Goal: Task Accomplishment & Management: Manage account settings

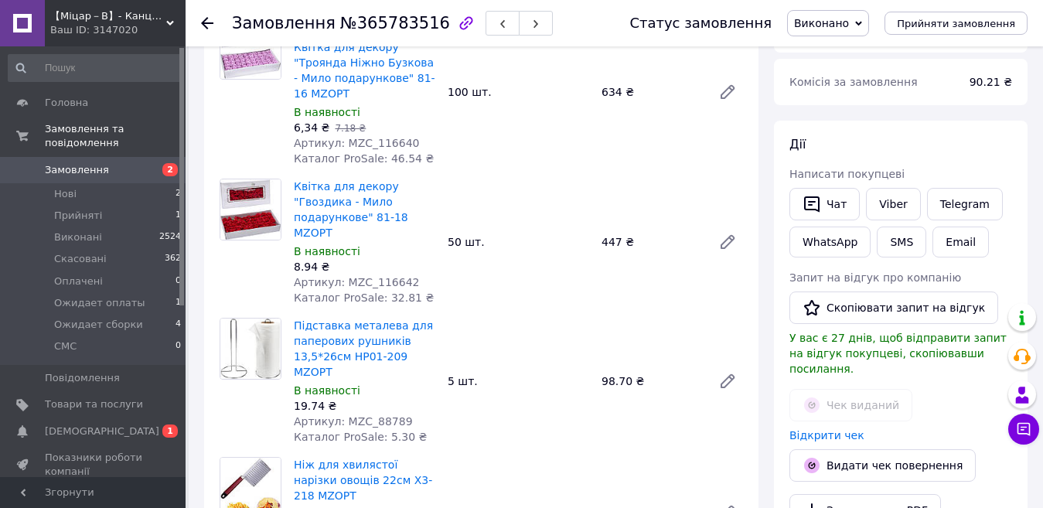
scroll to position [269, 0]
click at [65, 424] on span "[DEMOGRAPHIC_DATA]" at bounding box center [102, 431] width 114 height 14
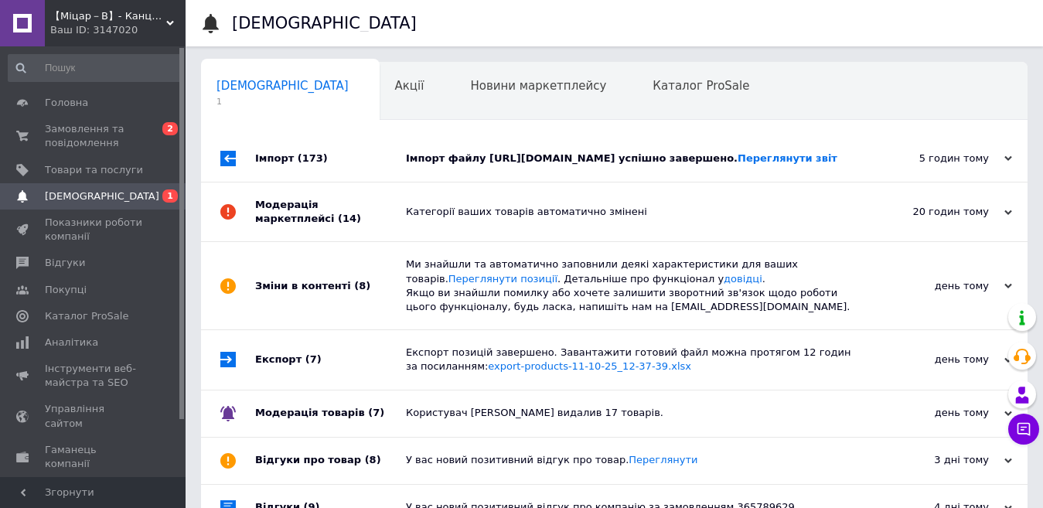
click at [325, 138] on div "Імпорт (173)" at bounding box center [330, 158] width 151 height 46
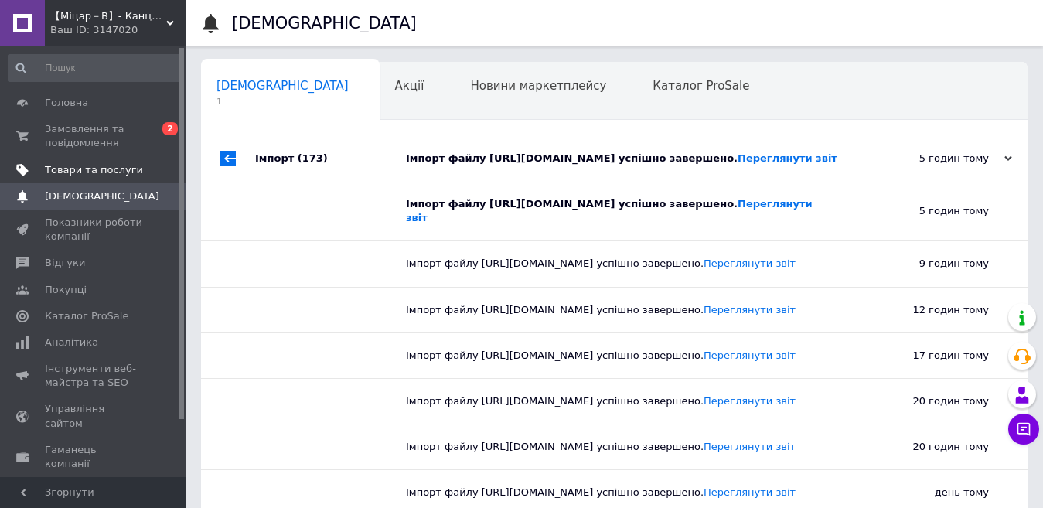
click at [68, 166] on span "Товари та послуги" at bounding box center [94, 170] width 98 height 14
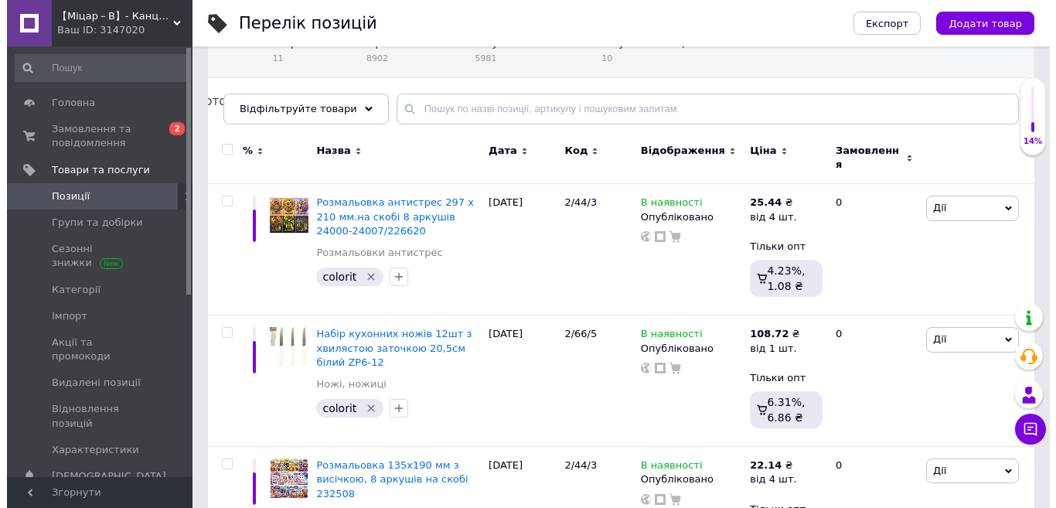
scroll to position [155, 0]
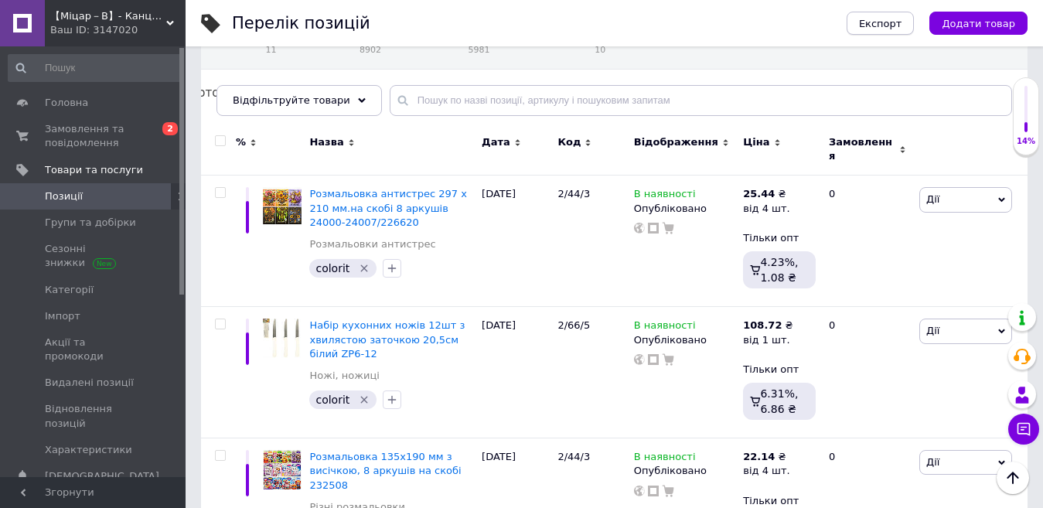
drag, startPoint x: 219, startPoint y: 140, endPoint x: 898, endPoint y: 19, distance: 690.4
click at [219, 140] on input "checkbox" at bounding box center [220, 141] width 10 height 10
checkbox input "true"
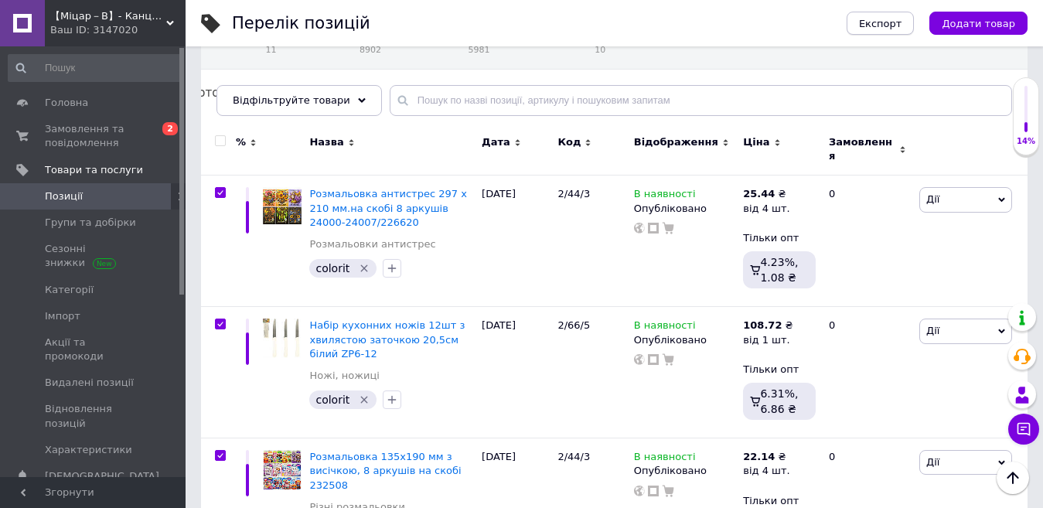
checkbox input "true"
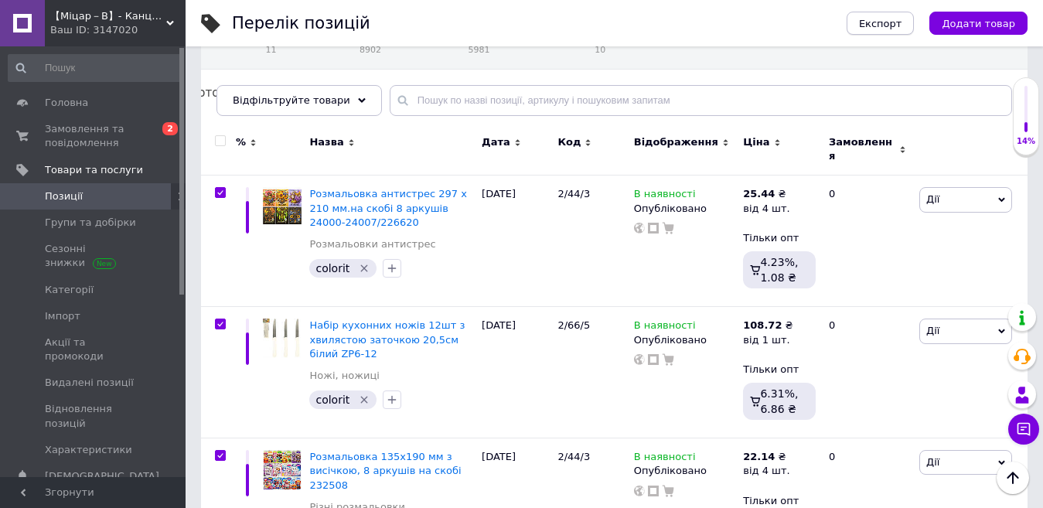
checkbox input "true"
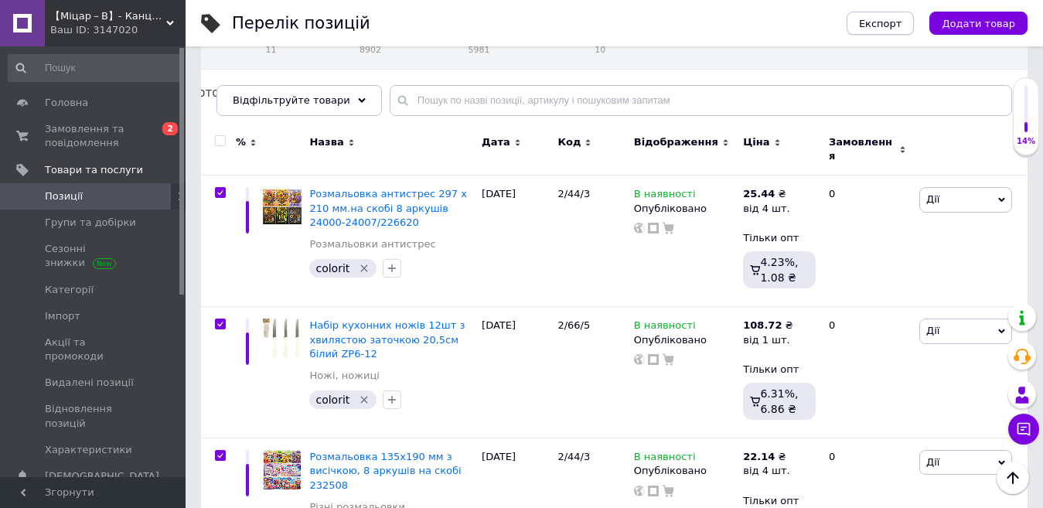
checkbox input "true"
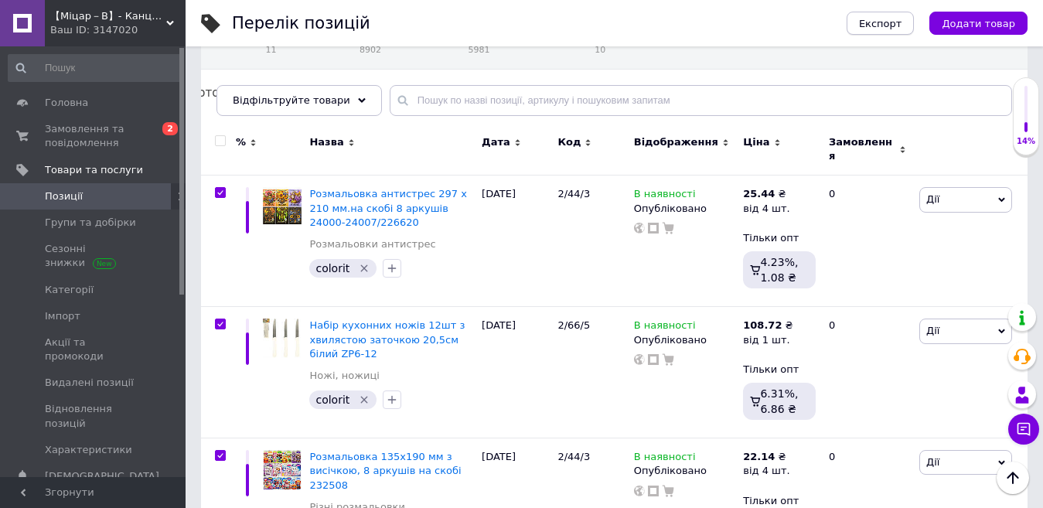
checkbox input "true"
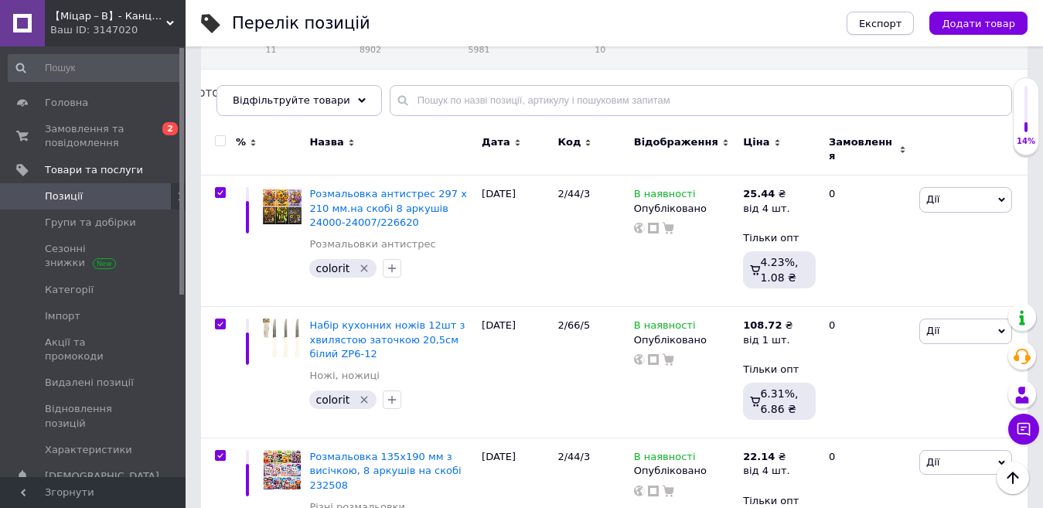
checkbox input "true"
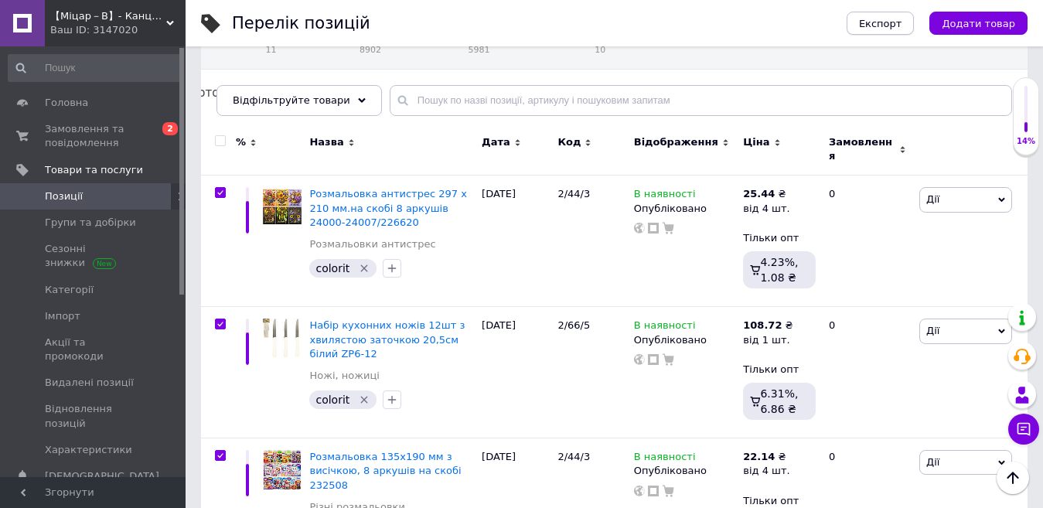
checkbox input "true"
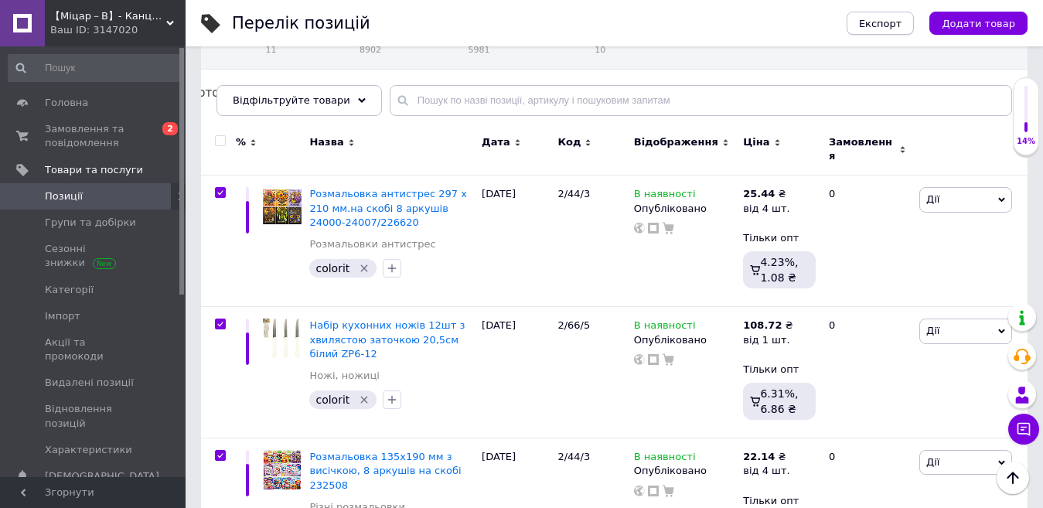
checkbox input "true"
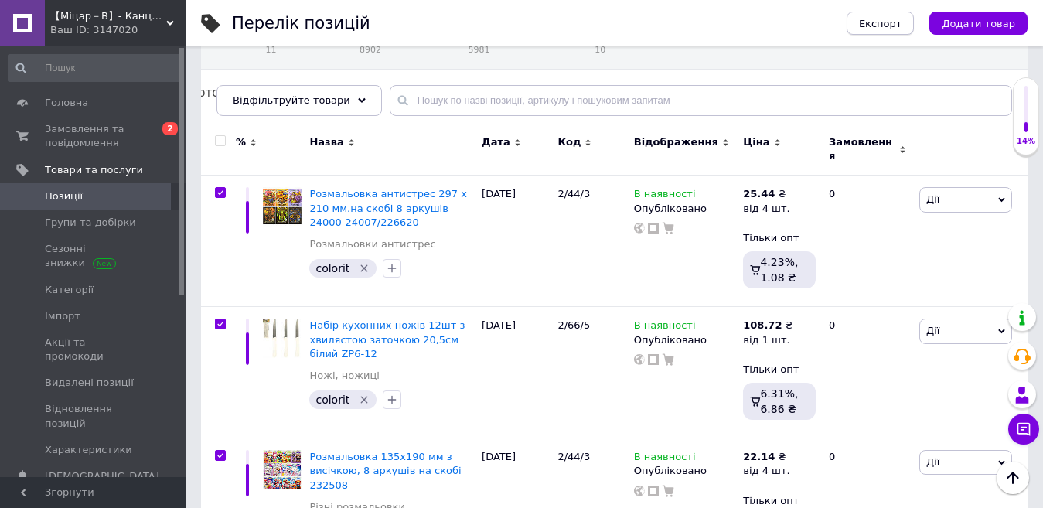
checkbox input "true"
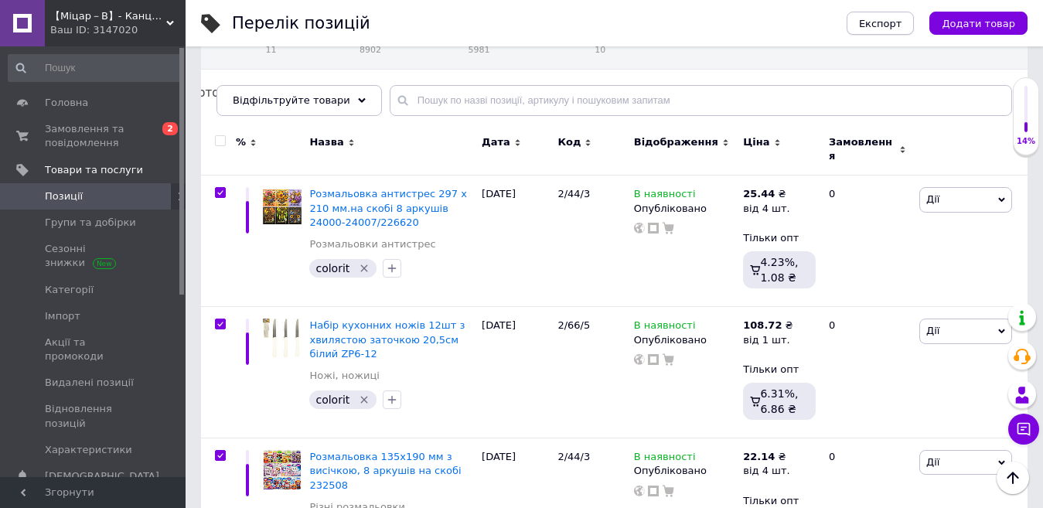
checkbox input "true"
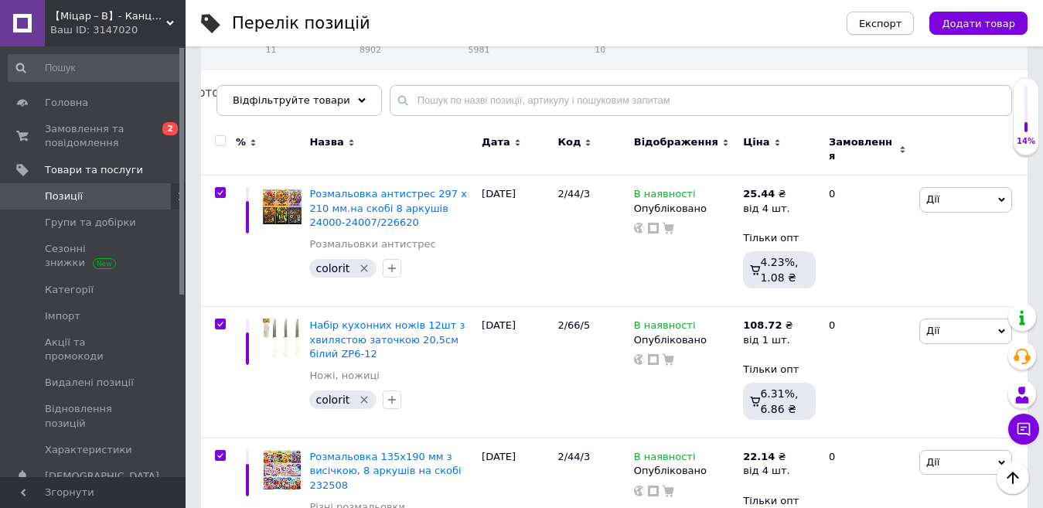
checkbox input "true"
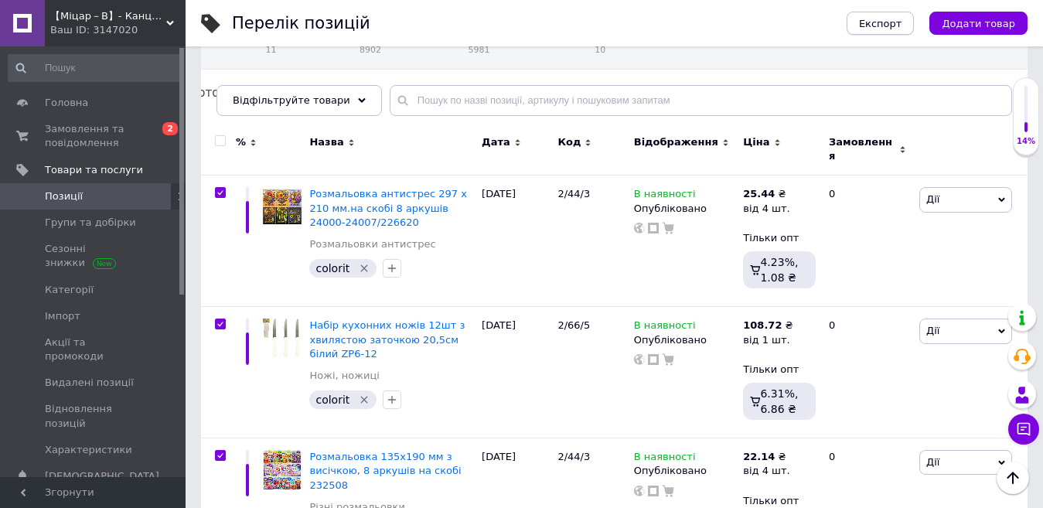
checkbox input "true"
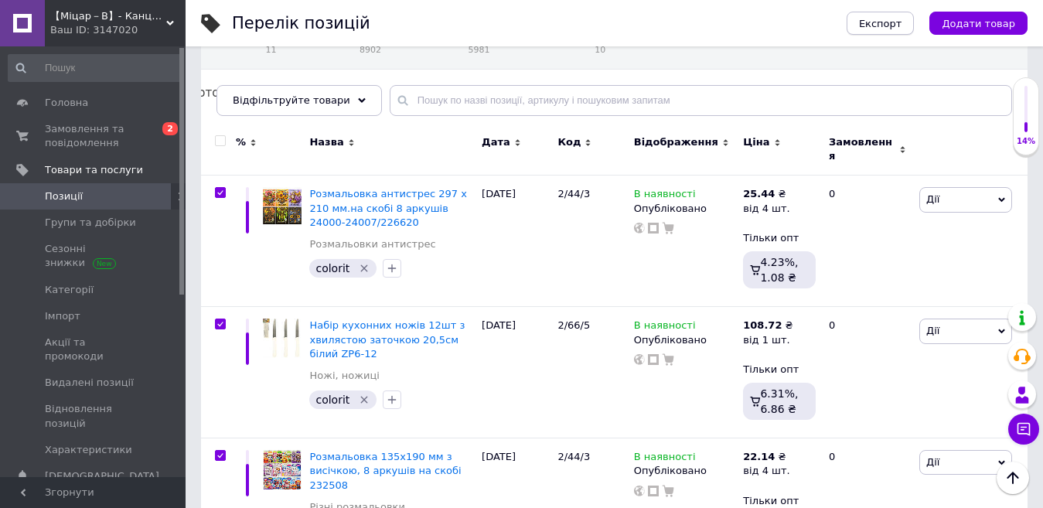
checkbox input "true"
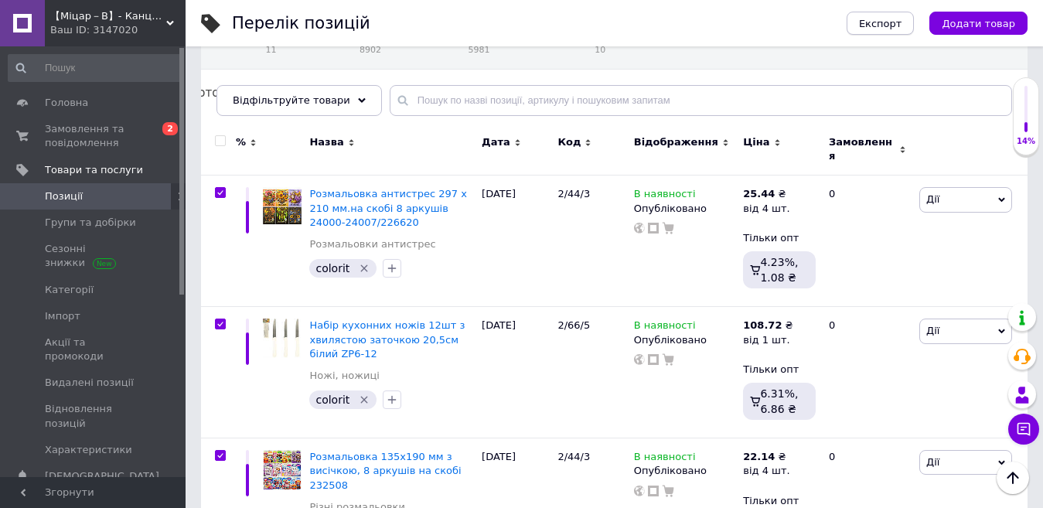
checkbox input "true"
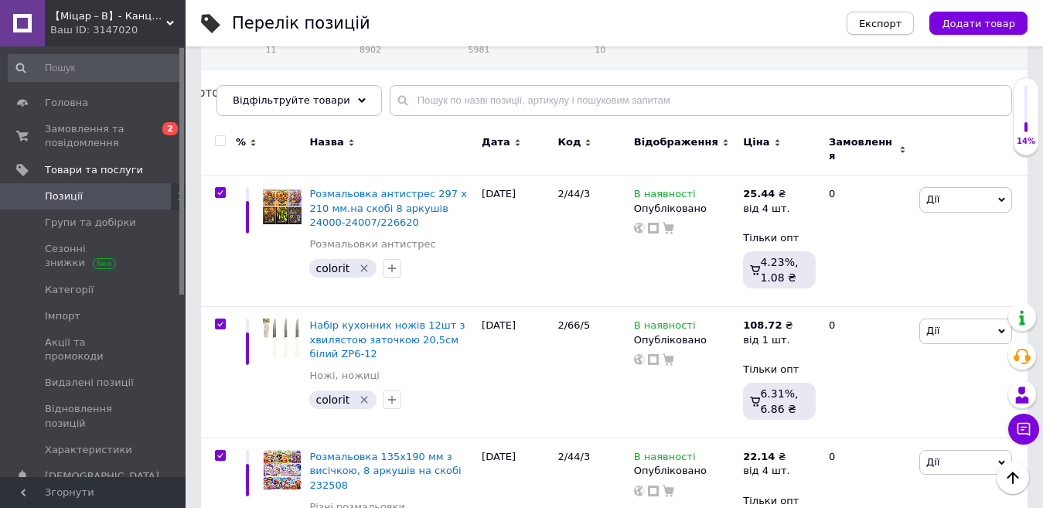
checkbox input "true"
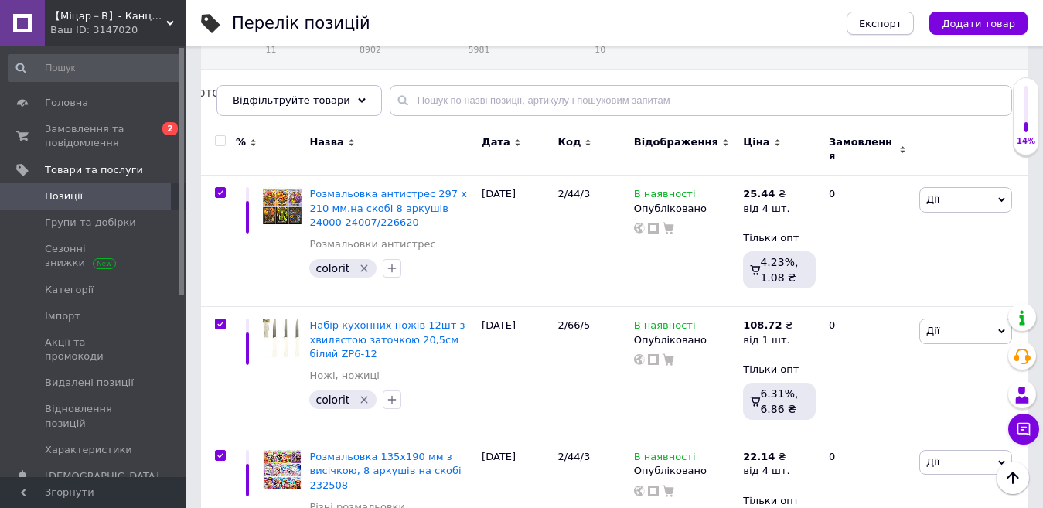
checkbox input "true"
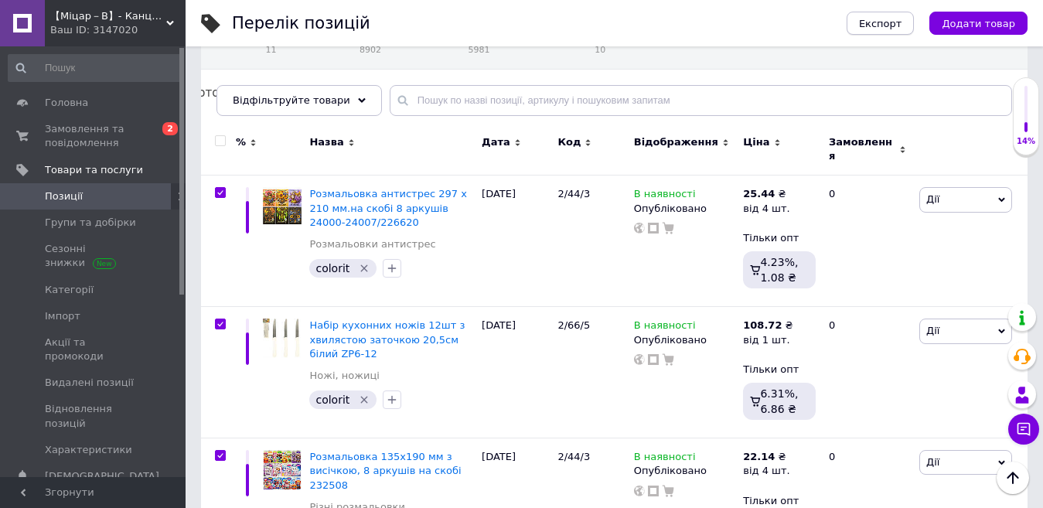
checkbox input "true"
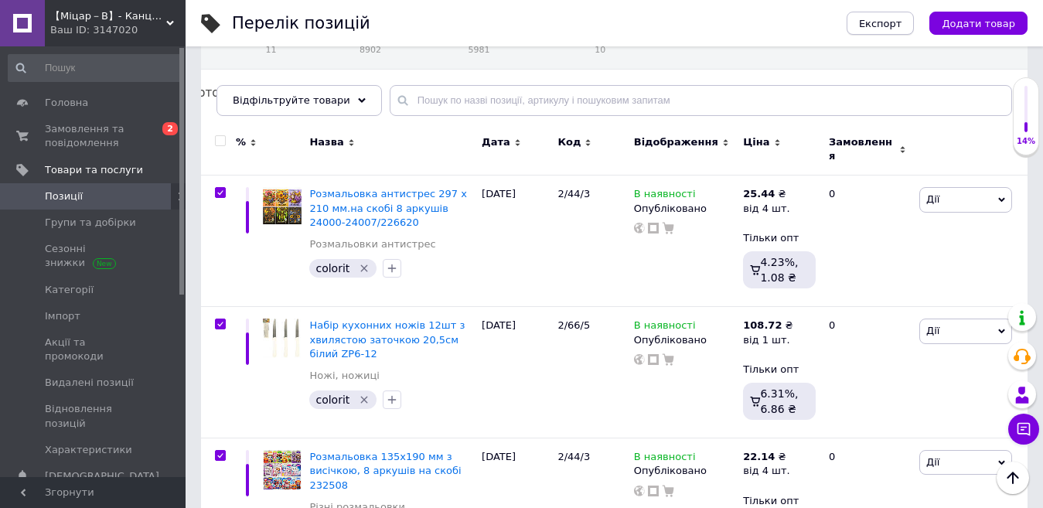
checkbox input "true"
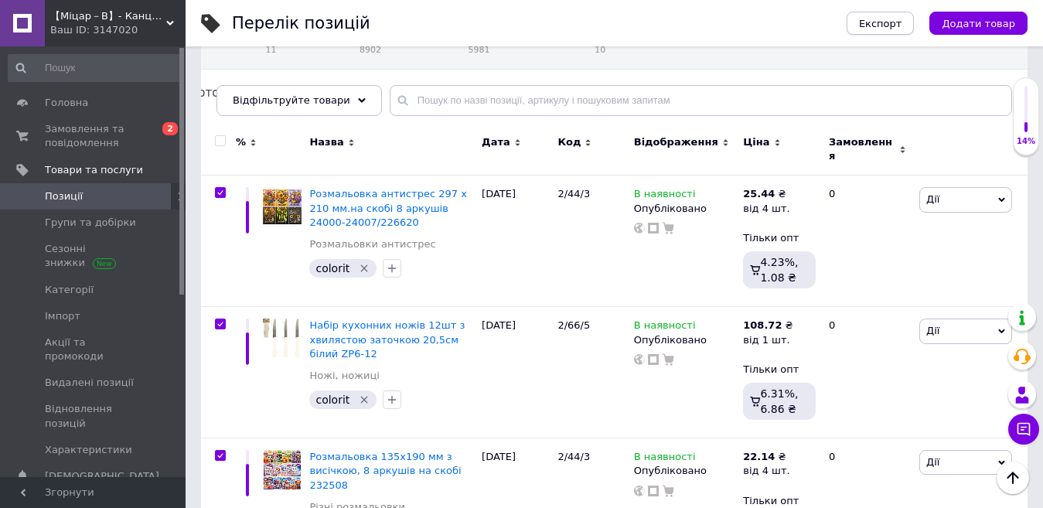
checkbox input "true"
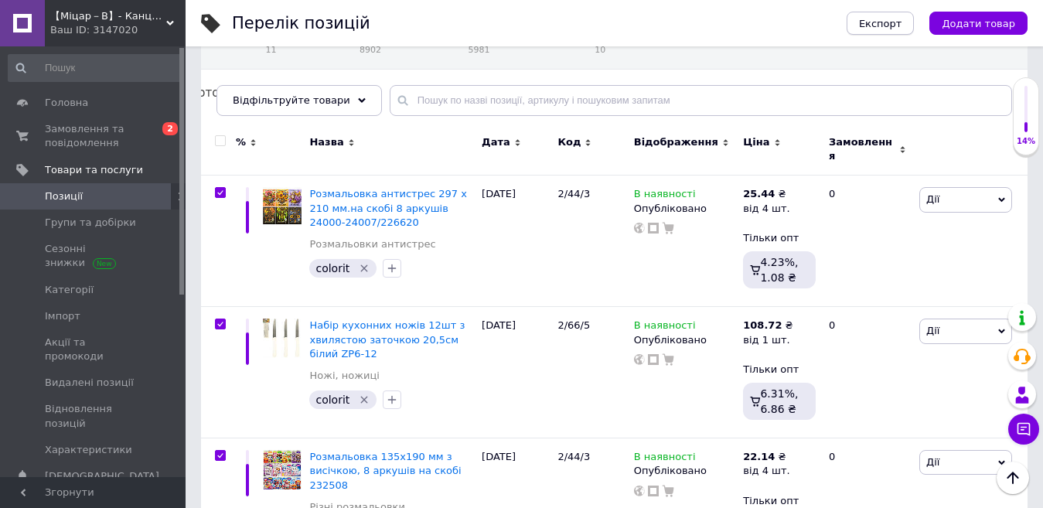
checkbox input "true"
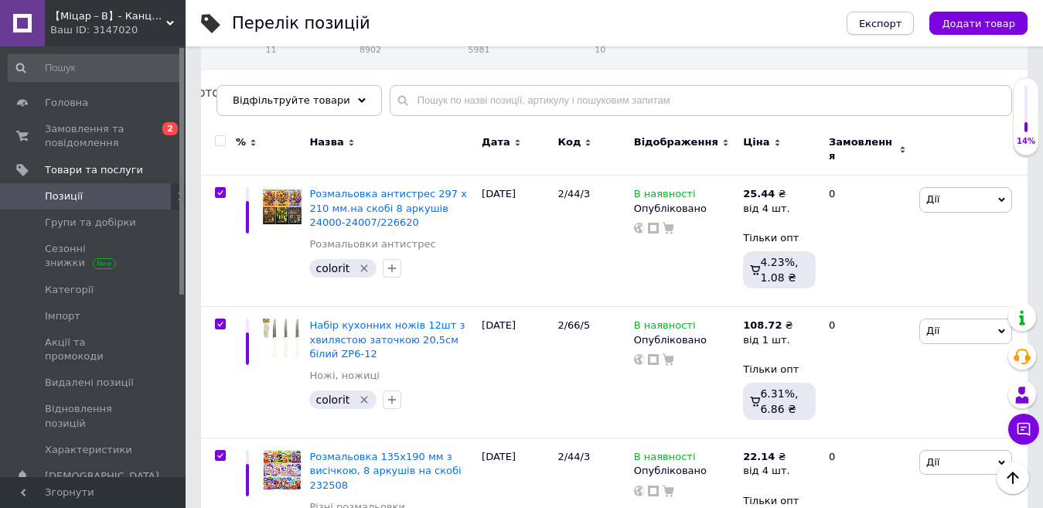
checkbox input "true"
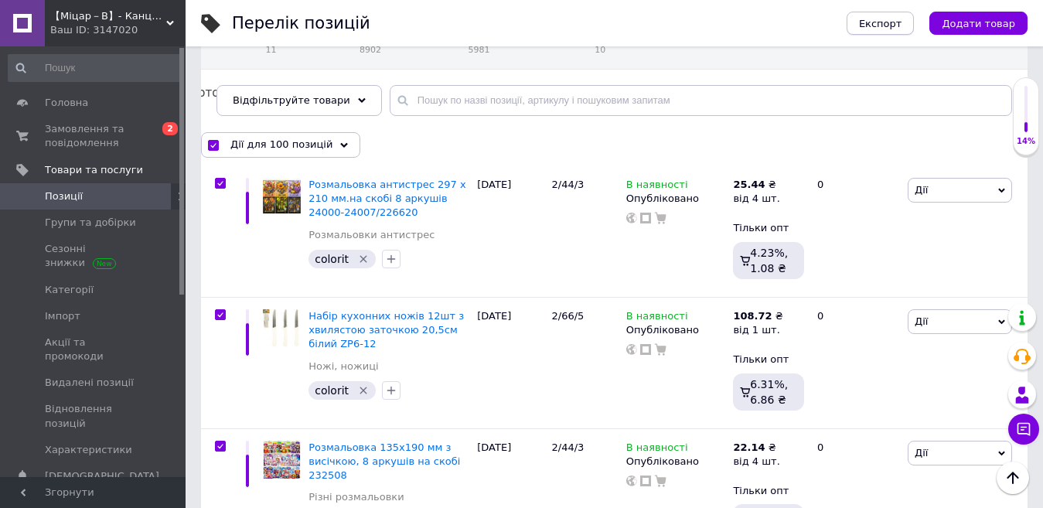
click at [898, 19] on span "Експорт" at bounding box center [880, 24] width 43 height 12
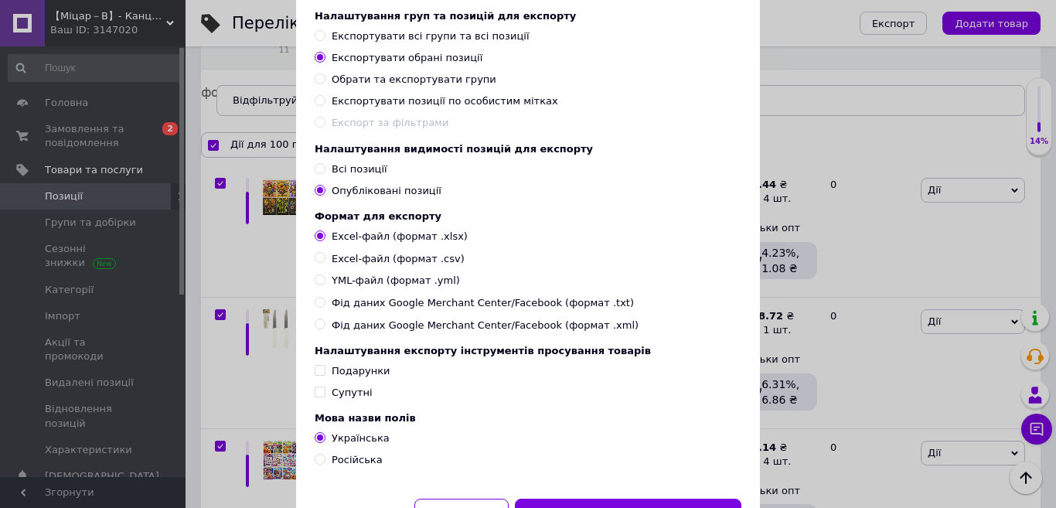
scroll to position [166, 0]
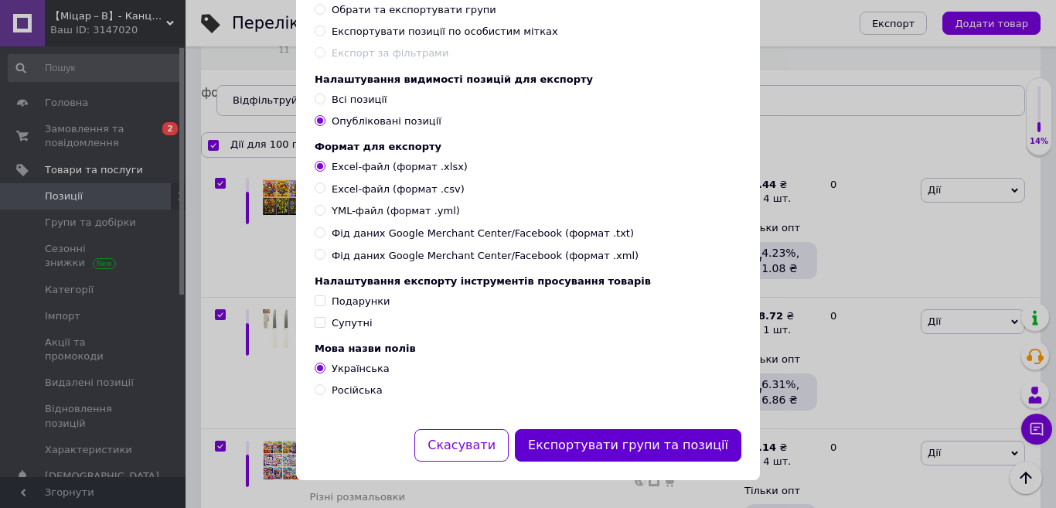
drag, startPoint x: 652, startPoint y: 442, endPoint x: 630, endPoint y: 417, distance: 32.9
click at [651, 442] on button "Експортувати групи та позиції" at bounding box center [628, 445] width 227 height 33
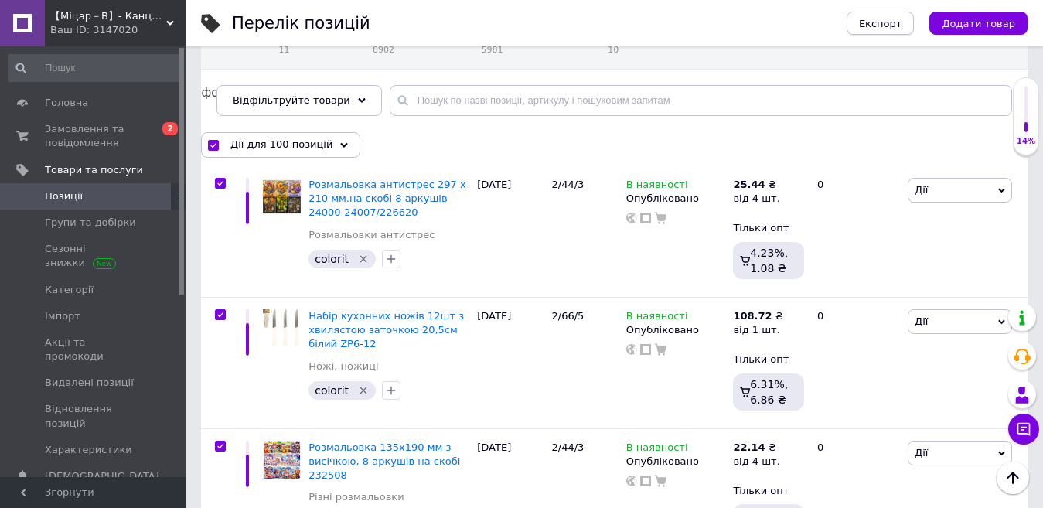
click at [896, 20] on span "Експорт" at bounding box center [880, 24] width 43 height 12
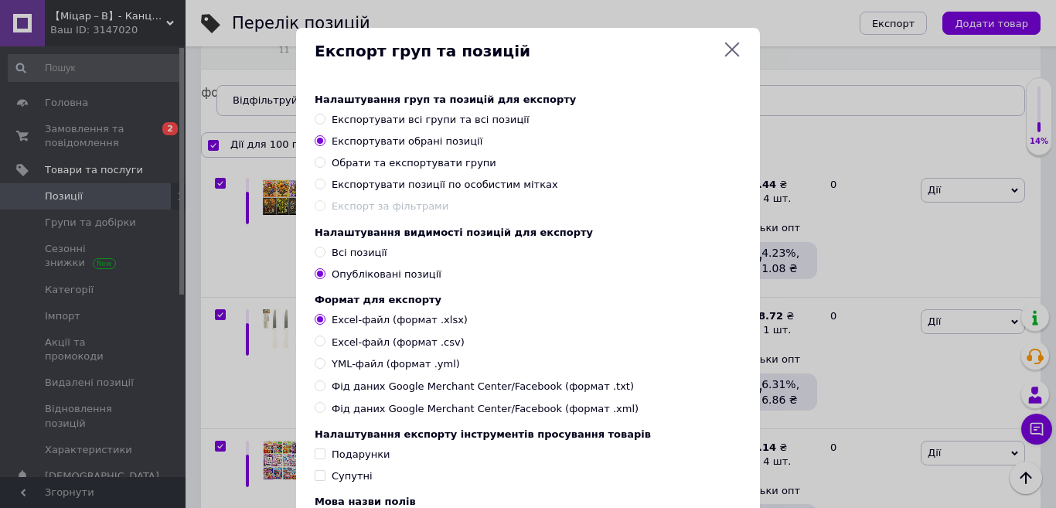
click at [413, 120] on span "Експортувати всі групи та всі позиції" at bounding box center [431, 120] width 198 height 12
click at [325, 120] on input "Експортувати всі групи та всі позиції" at bounding box center [320, 119] width 10 height 10
radio input "true"
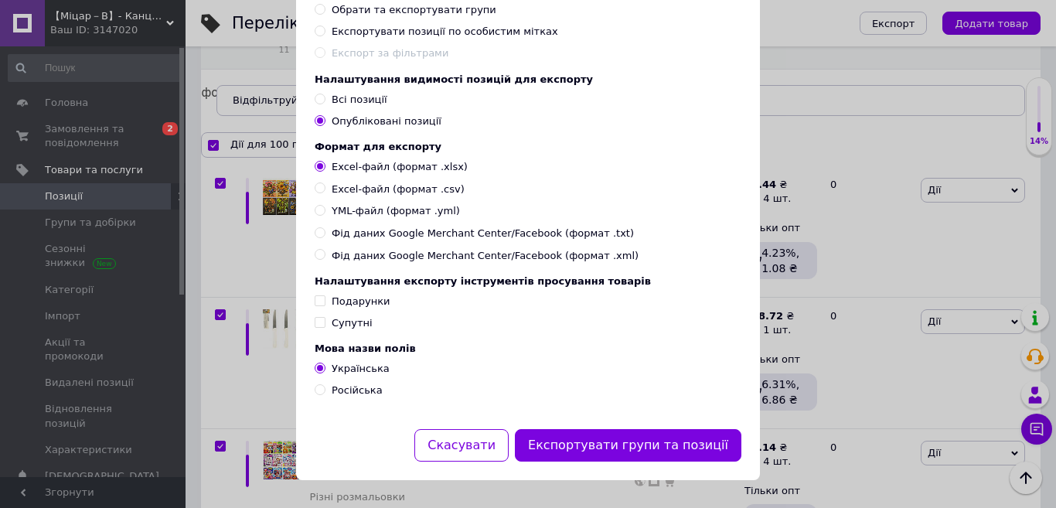
click at [668, 439] on button "Експортувати групи та позиції" at bounding box center [628, 445] width 227 height 33
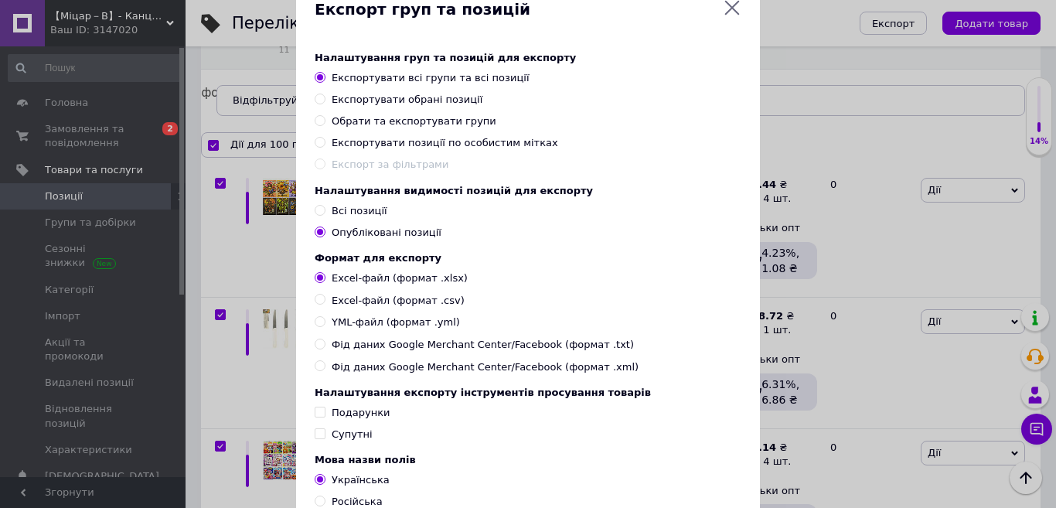
scroll to position [0, 0]
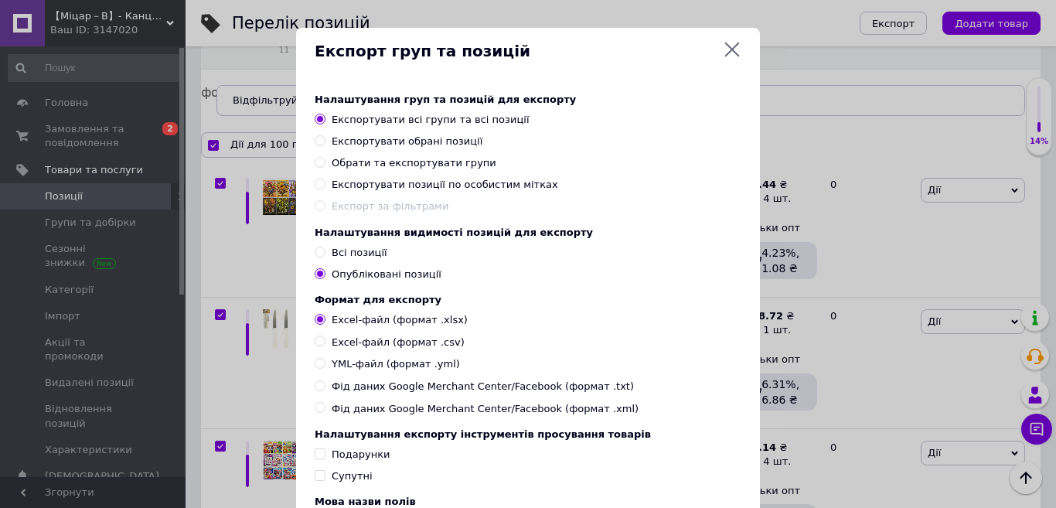
click at [731, 48] on icon at bounding box center [732, 50] width 15 height 15
click at [733, 47] on icon at bounding box center [732, 50] width 15 height 15
